Goal: Transaction & Acquisition: Obtain resource

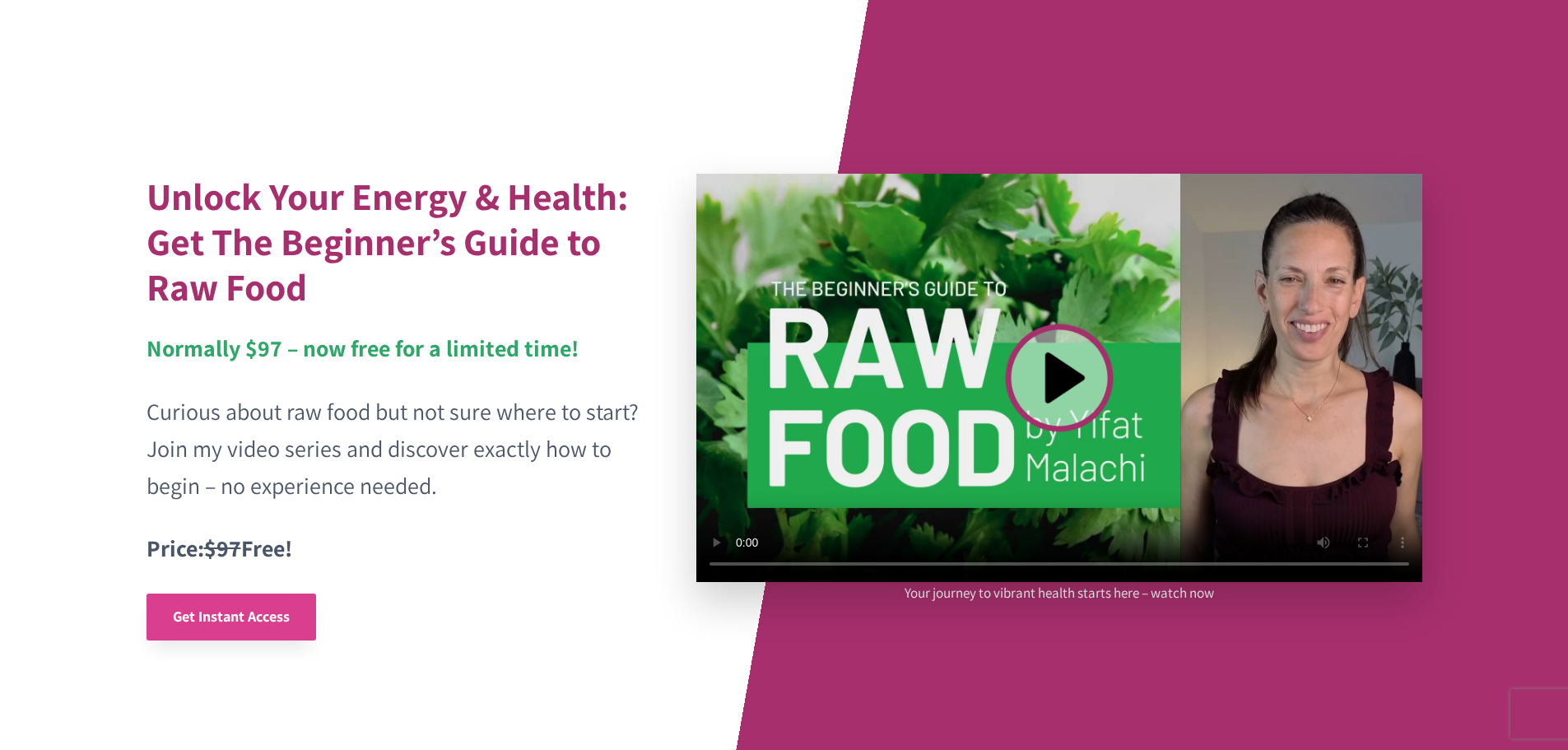
click at [218, 614] on span "Get Instant Access" at bounding box center [231, 616] width 117 height 19
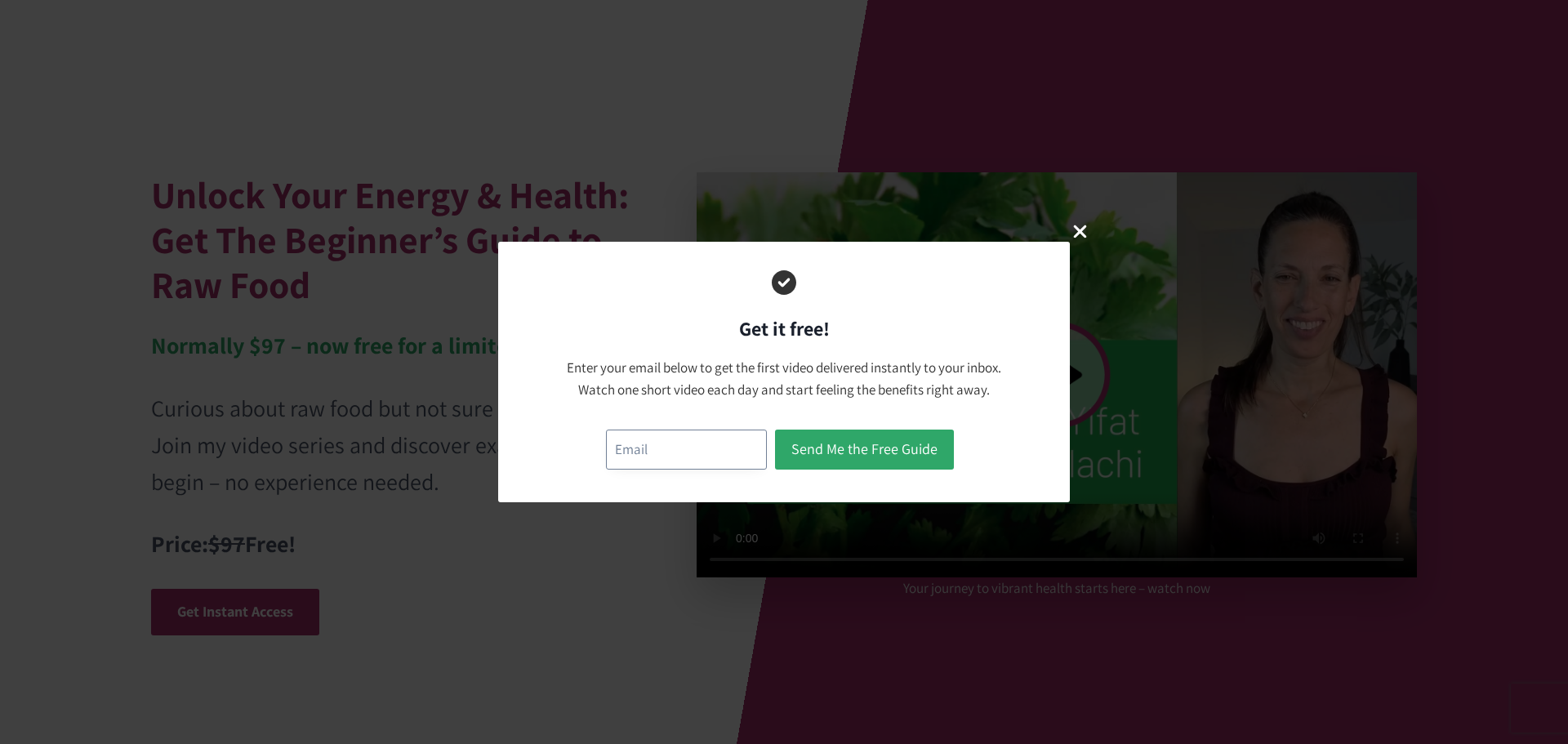
click at [638, 465] on input "email" at bounding box center [686, 450] width 161 height 40
type input "allysondalton757@gmail.com"
click at [839, 459] on button "Send Me the Free Guide" at bounding box center [864, 450] width 179 height 40
